Goal: Task Accomplishment & Management: Use online tool/utility

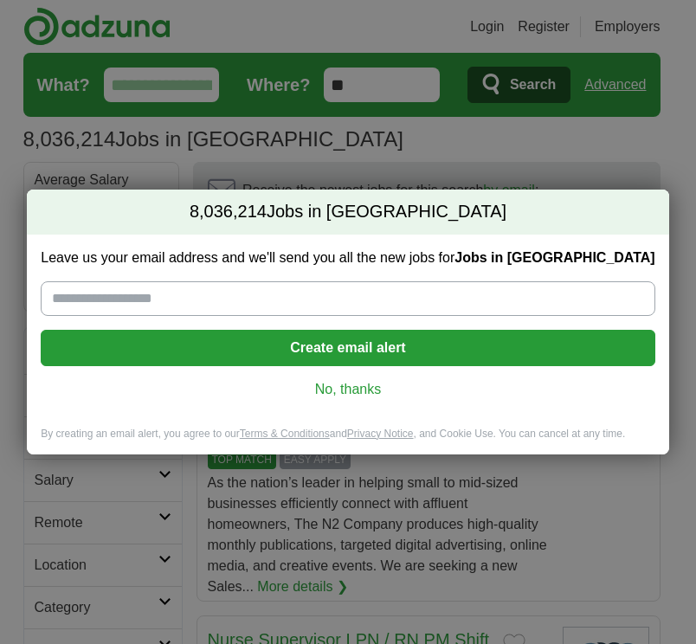
click at [345, 382] on link "No, thanks" at bounding box center [348, 389] width 586 height 19
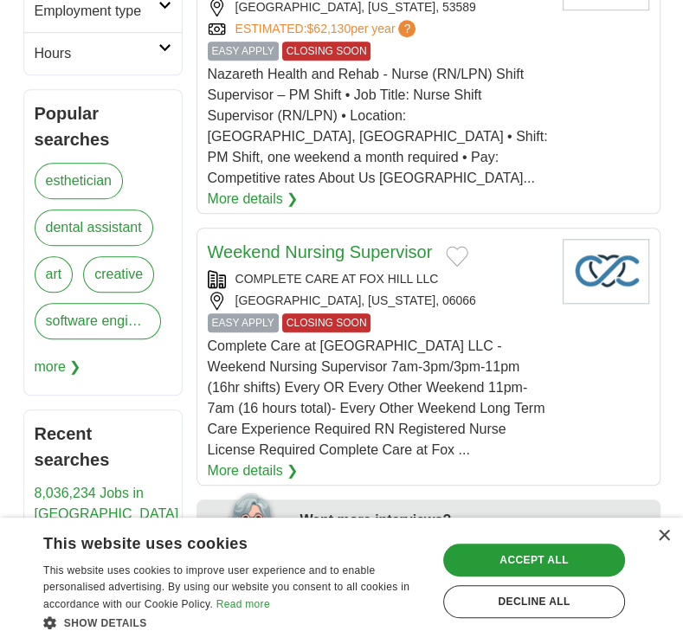
scroll to position [677, 0]
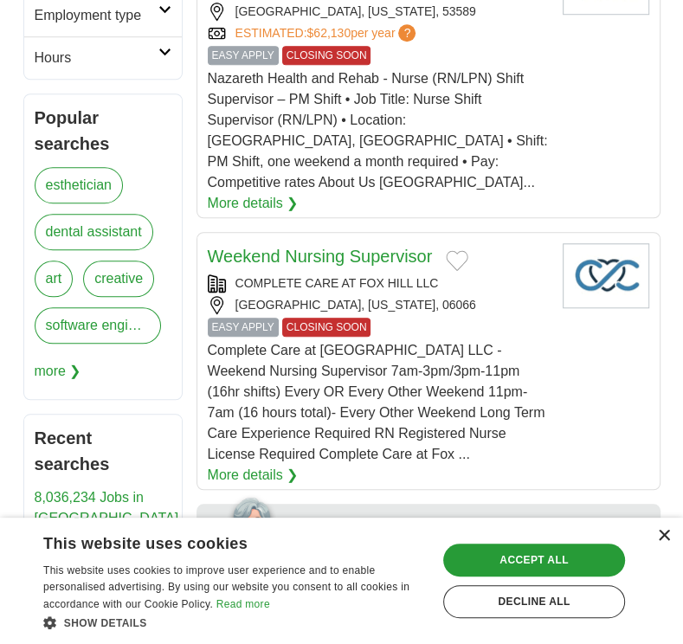
click at [660, 531] on div "×" at bounding box center [663, 536] width 13 height 13
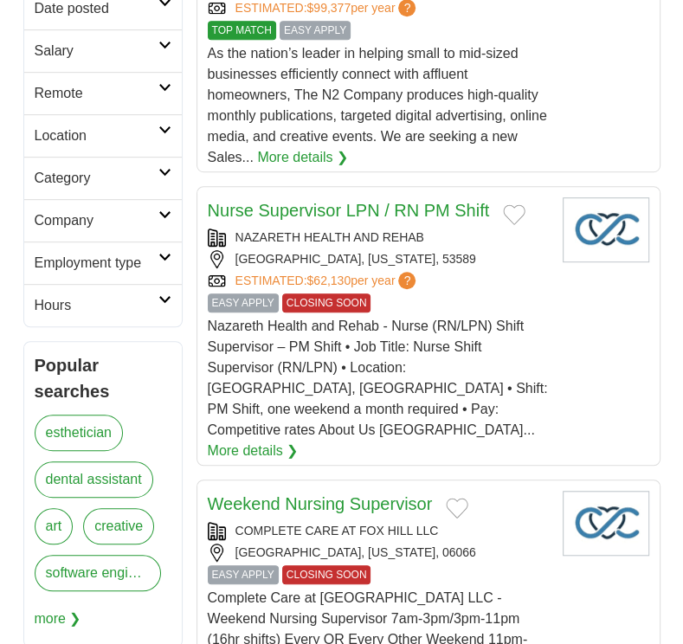
scroll to position [10, 0]
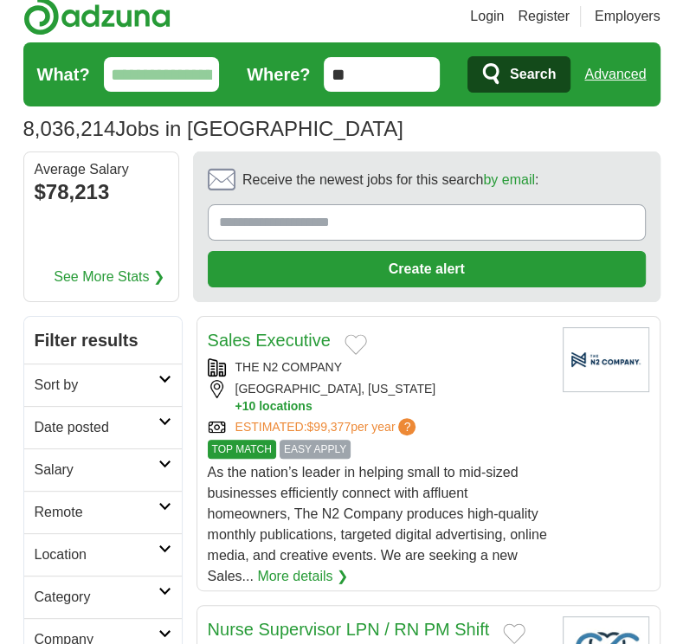
click at [381, 74] on input "**" at bounding box center [382, 74] width 116 height 35
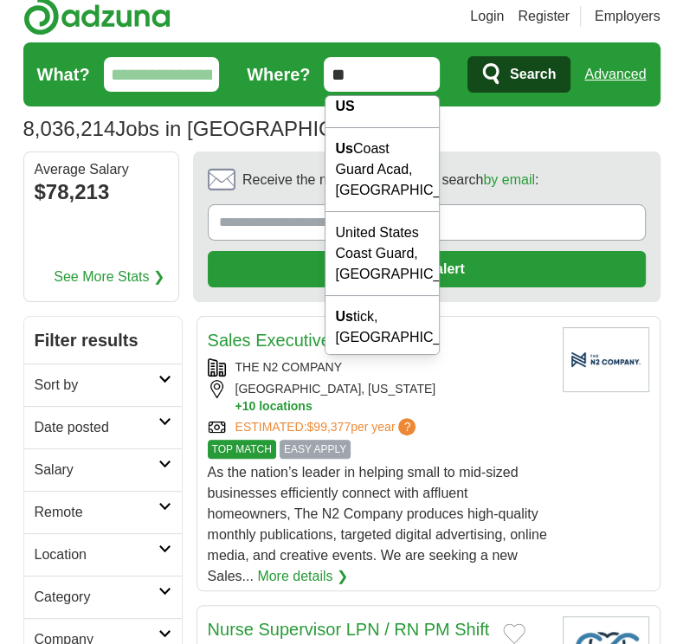
scroll to position [0, 0]
